Goal: Use online tool/utility: Utilize a website feature to perform a specific function

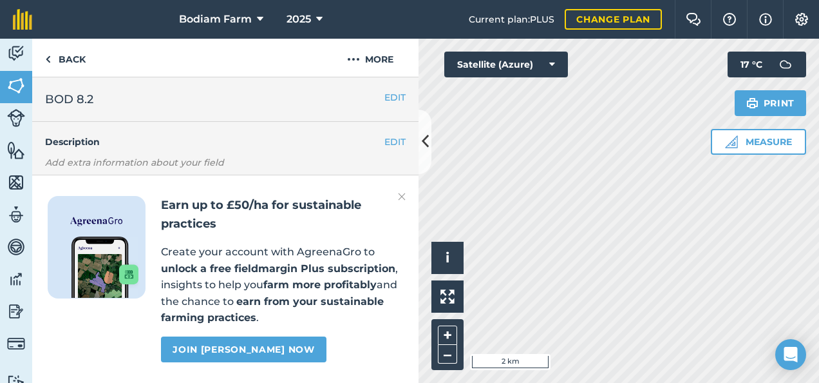
click at [404, 197] on img at bounding box center [402, 196] width 8 height 15
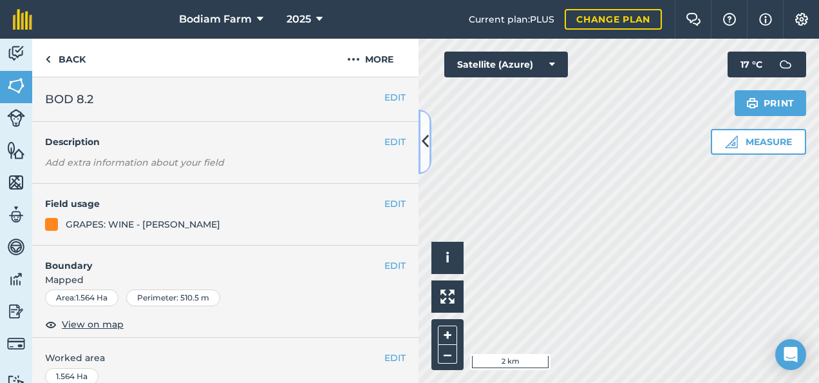
click at [426, 139] on icon at bounding box center [425, 141] width 7 height 23
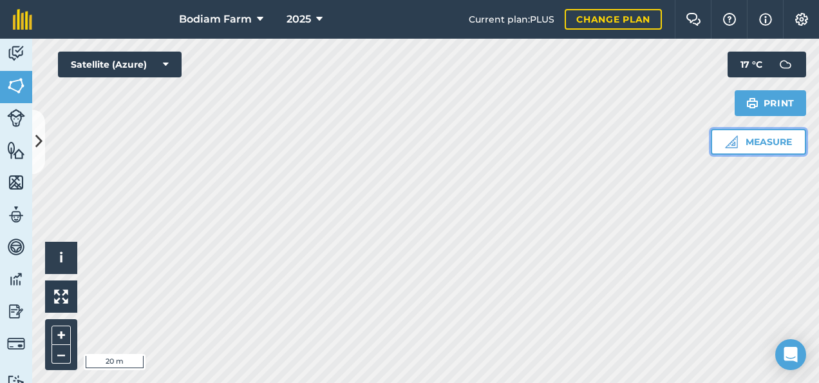
click at [744, 144] on button "Measure" at bounding box center [758, 142] width 95 height 26
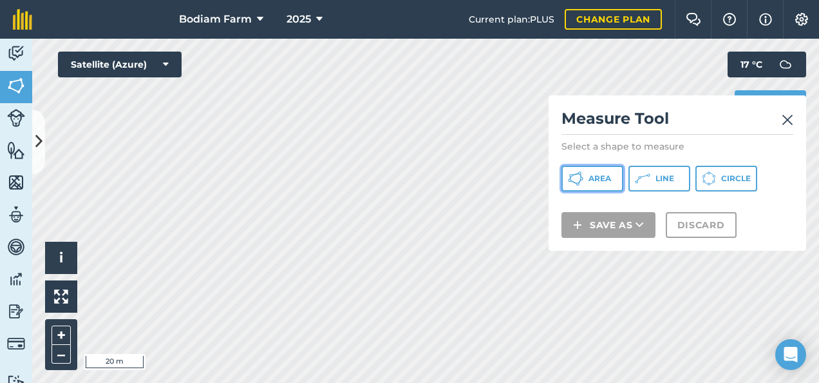
click at [599, 185] on button "Area" at bounding box center [593, 179] width 62 height 26
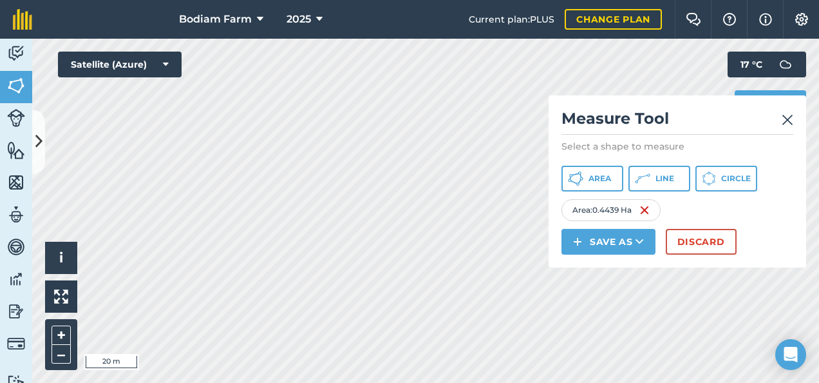
click at [585, 382] on html "Bodiam Farm 2025 Current plan : PLUS Change plan Farm Chat Help Info Settings B…" at bounding box center [409, 191] width 819 height 383
click at [787, 119] on img at bounding box center [788, 119] width 12 height 15
